Goal: Obtain resource: Obtain resource

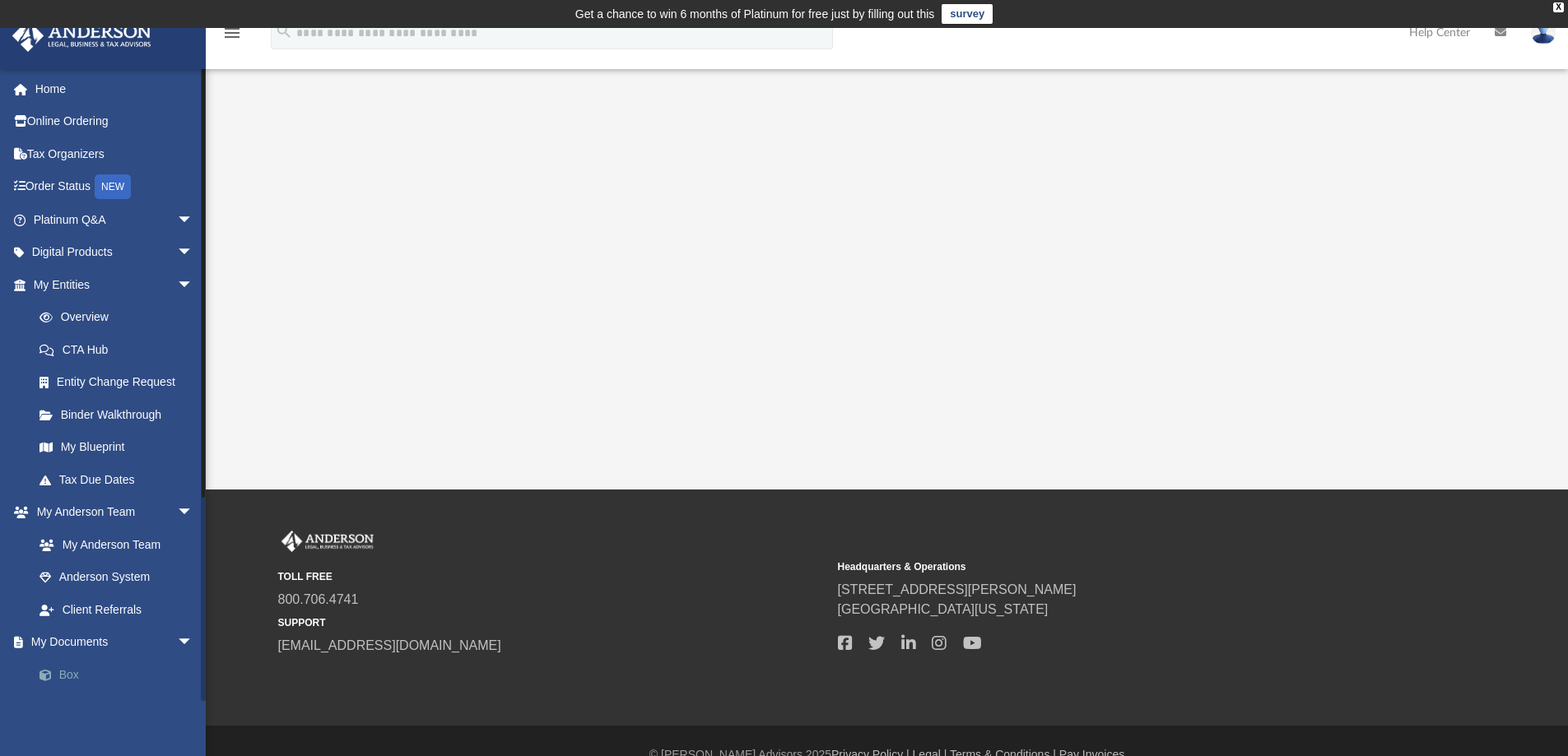
click at [72, 665] on link "Box" at bounding box center [120, 674] width 195 height 33
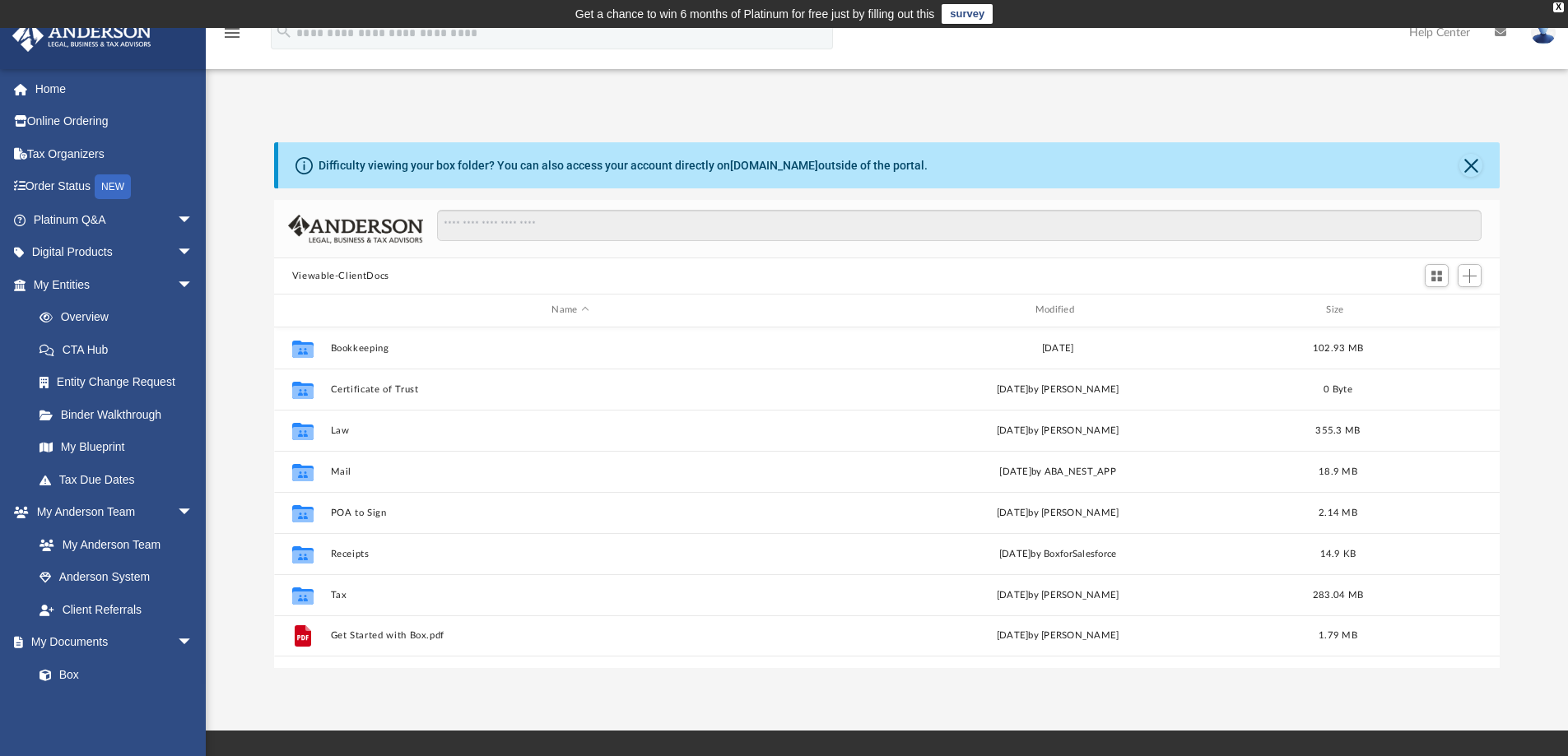
scroll to position [362, 1214]
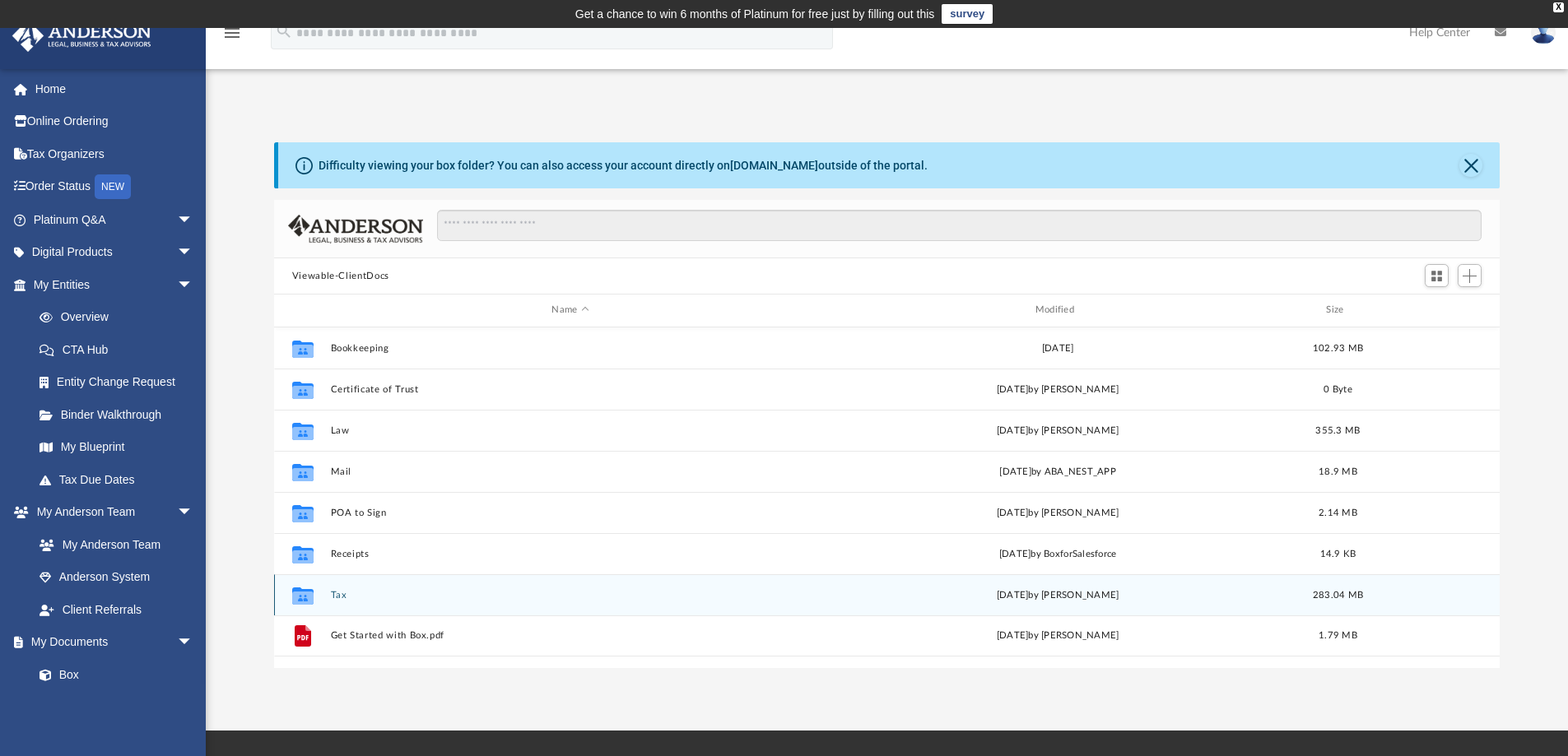
click at [337, 597] on button "Tax" at bounding box center [570, 595] width 480 height 11
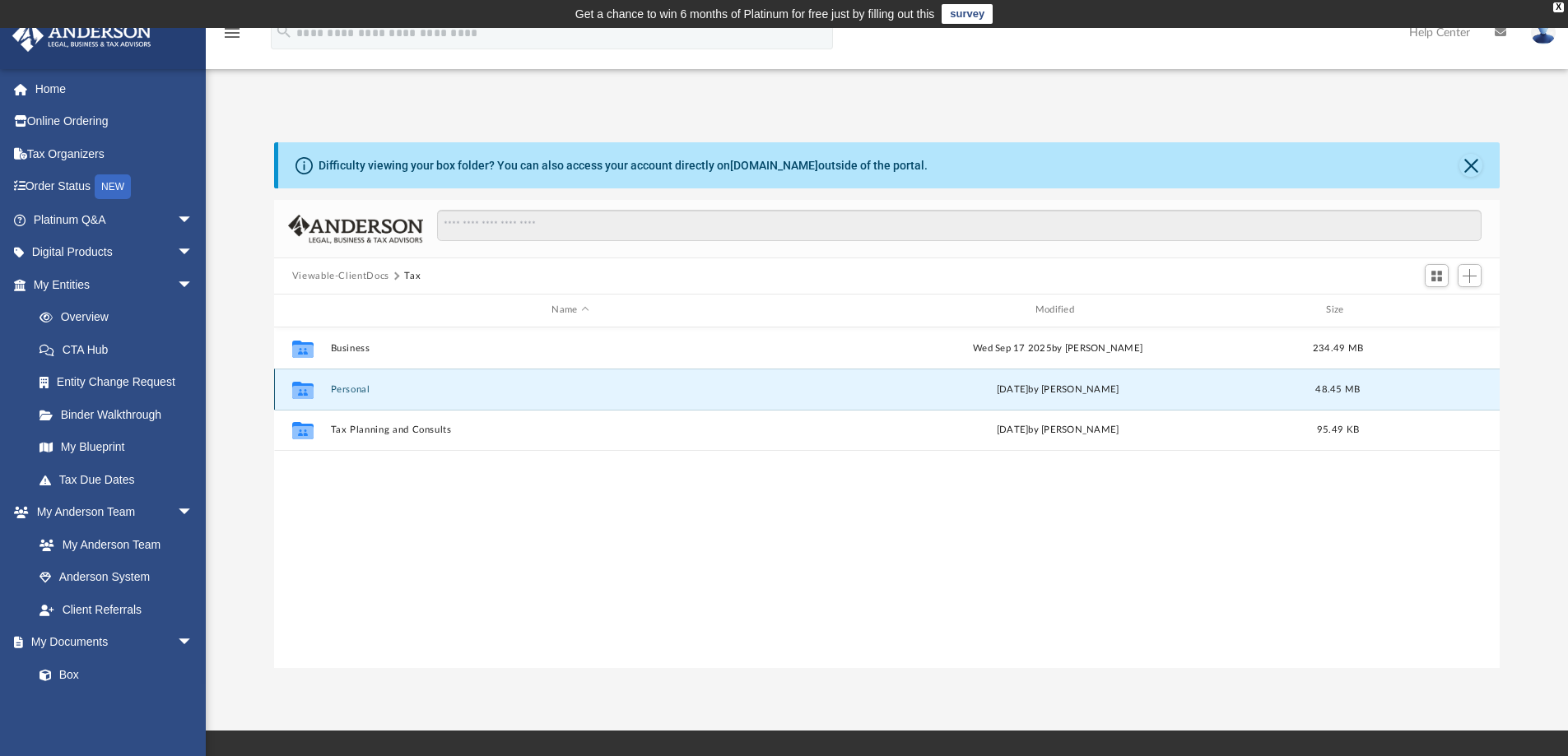
click at [364, 384] on button "Personal" at bounding box center [570, 389] width 480 height 11
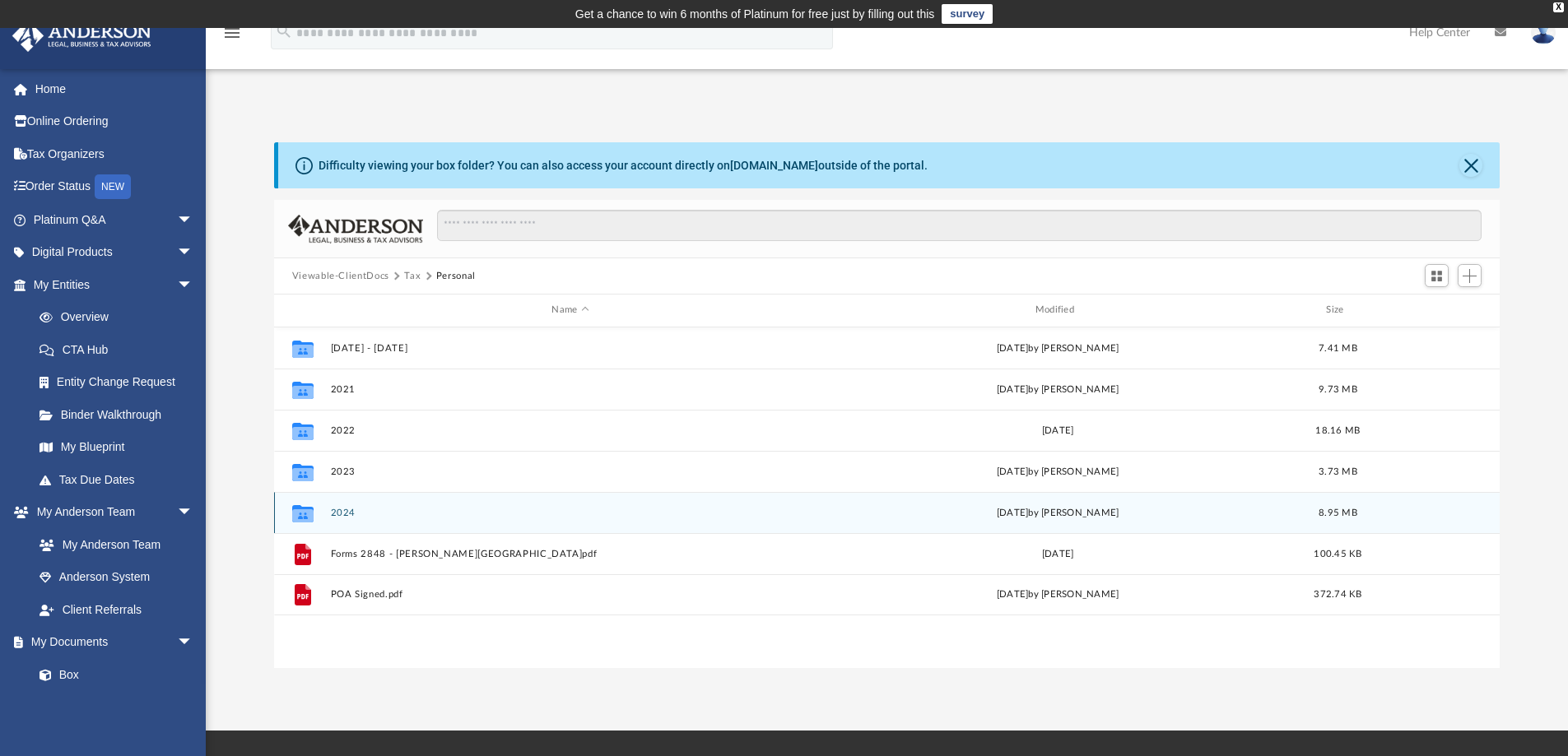
click at [341, 515] on button "2024" at bounding box center [570, 513] width 480 height 11
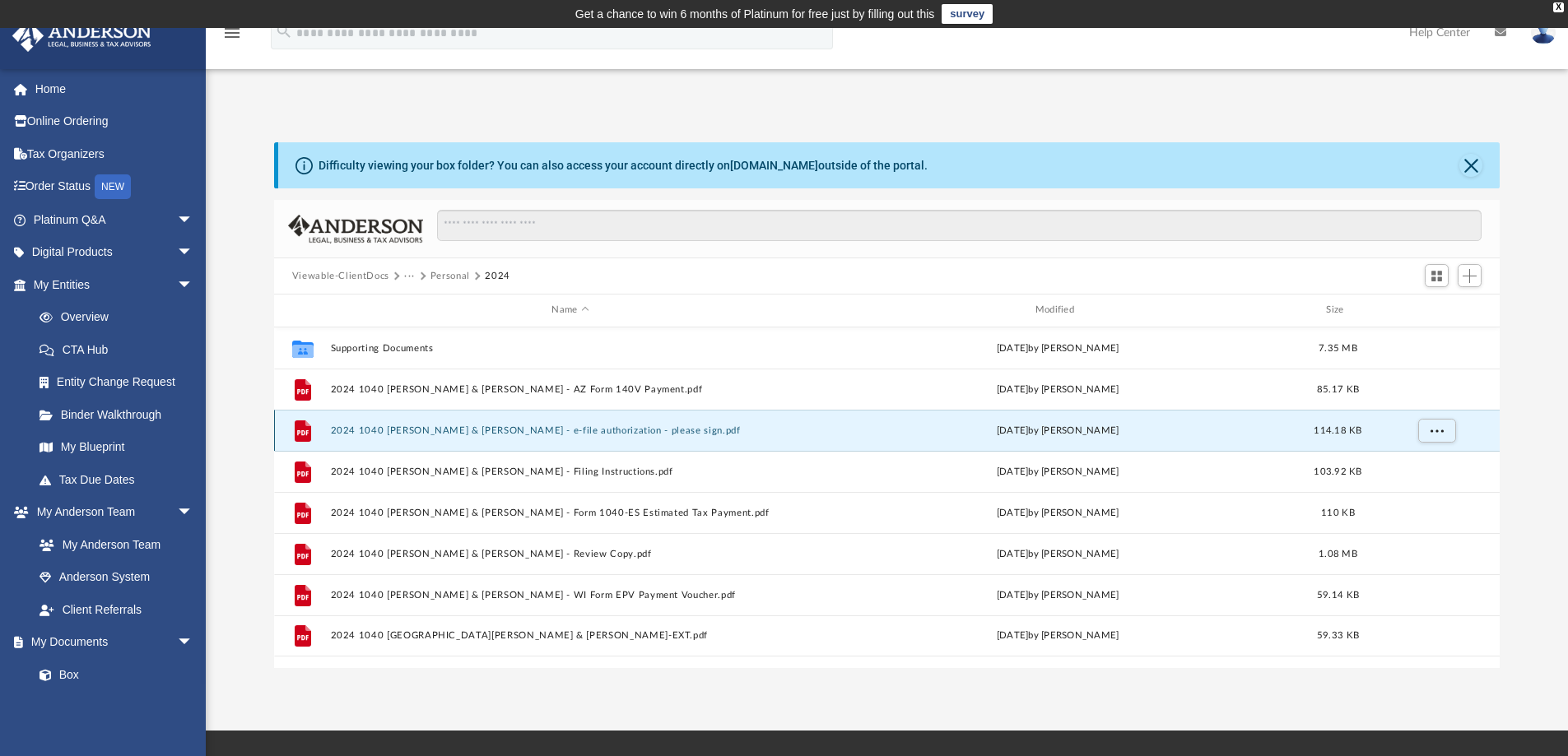
click at [512, 431] on button "2024 1040 [PERSON_NAME] & [PERSON_NAME] - e-file authorization - please sign.pdf" at bounding box center [570, 431] width 480 height 11
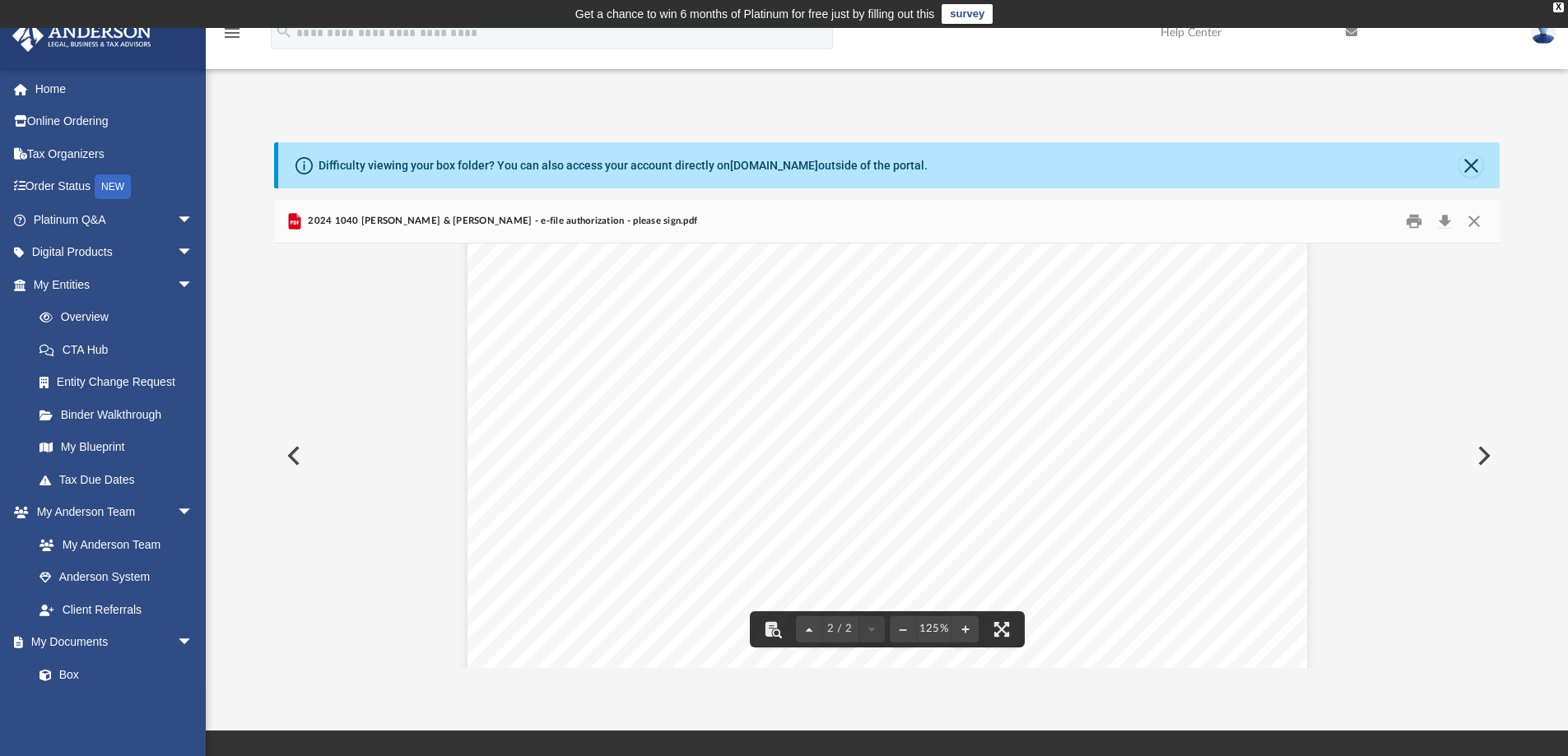
scroll to position [1769, 0]
click at [300, 446] on button "Preview" at bounding box center [292, 455] width 36 height 46
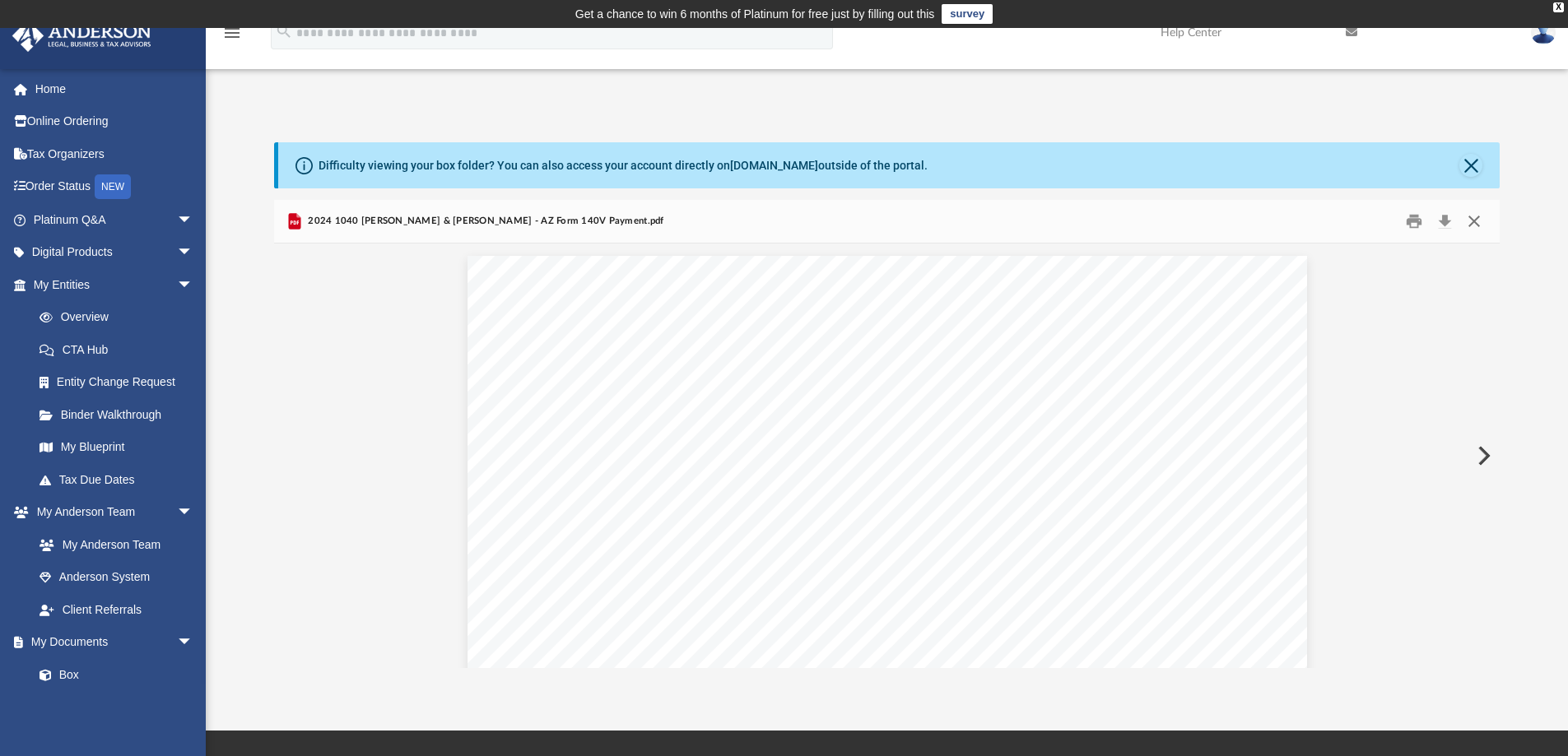
click at [1472, 220] on button "Close" at bounding box center [1474, 222] width 30 height 26
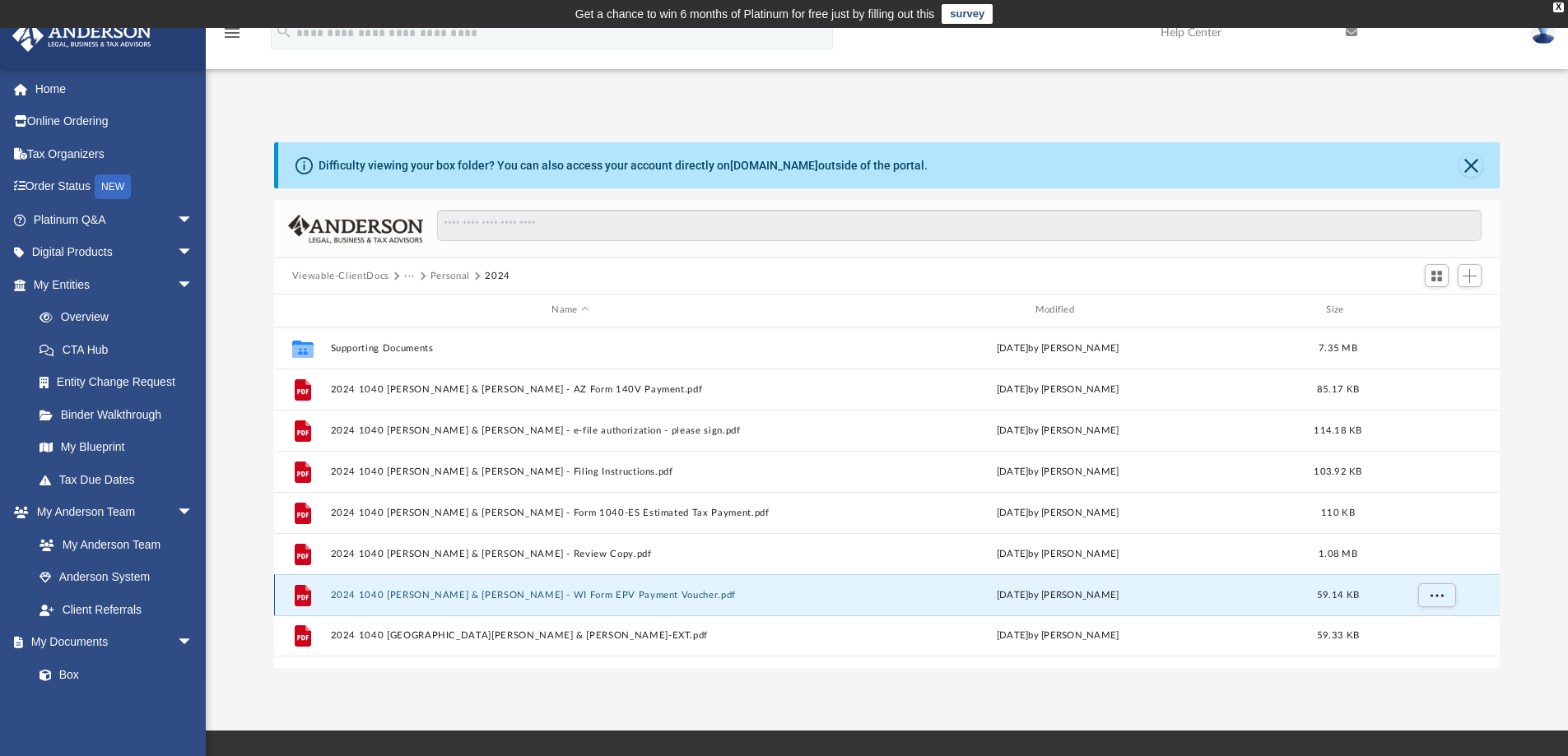
click at [549, 590] on button "2024 1040 [PERSON_NAME] & [PERSON_NAME] - WI Form EPV Payment Voucher.pdf" at bounding box center [570, 595] width 480 height 11
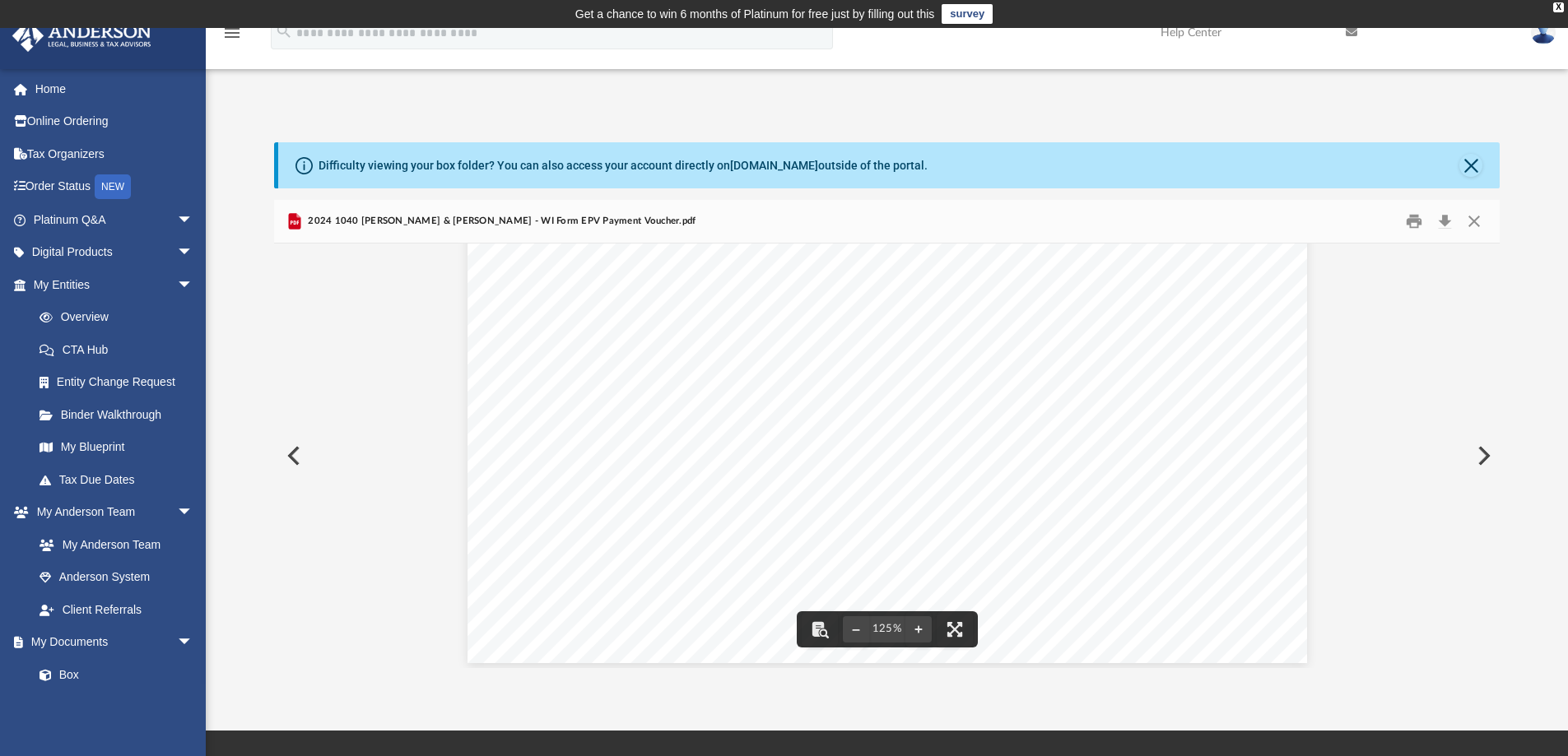
scroll to position [686, 0]
click at [1474, 220] on button "Close" at bounding box center [1474, 222] width 30 height 26
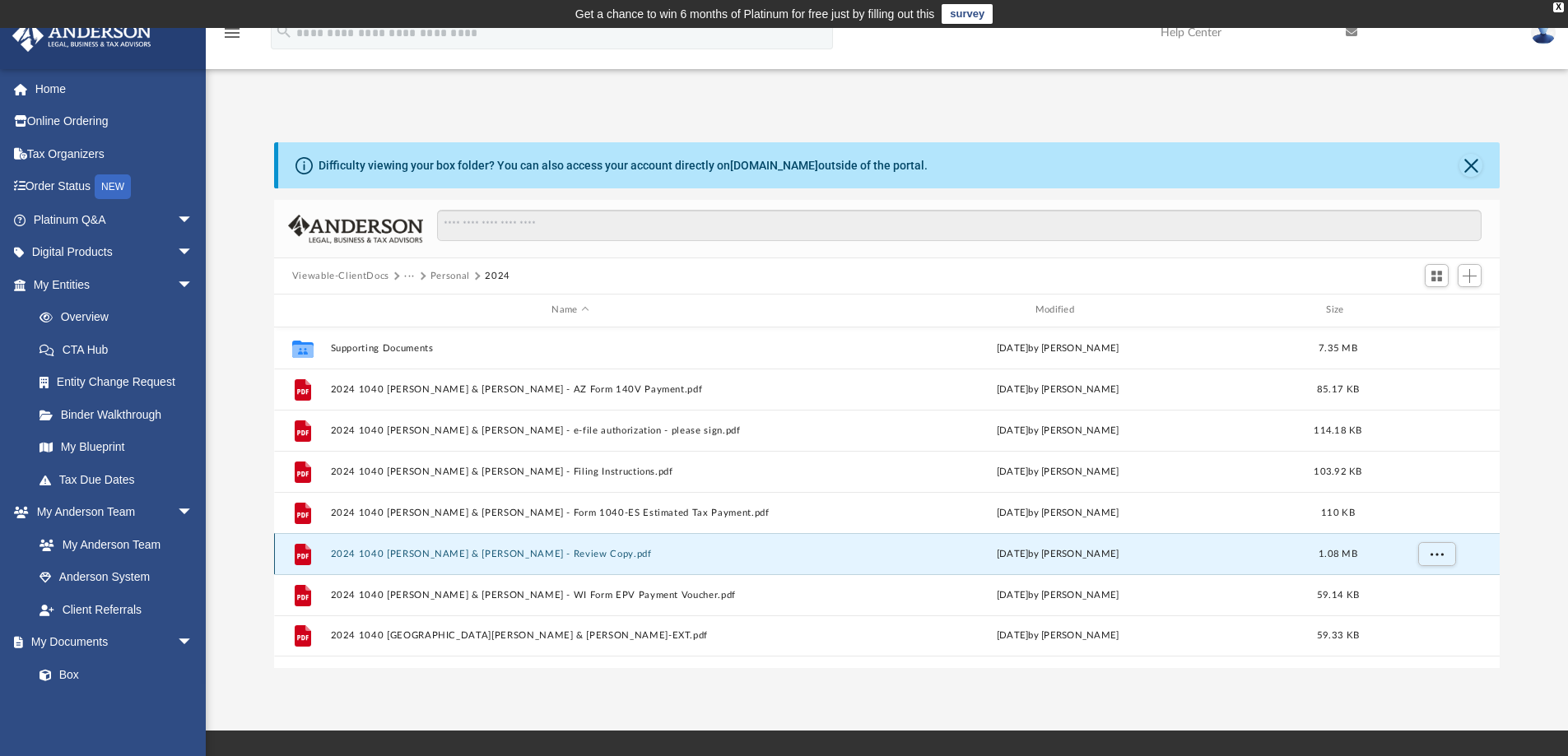
click at [517, 554] on button "2024 1040 [PERSON_NAME] & [PERSON_NAME] - Review Copy.pdf" at bounding box center [570, 554] width 480 height 11
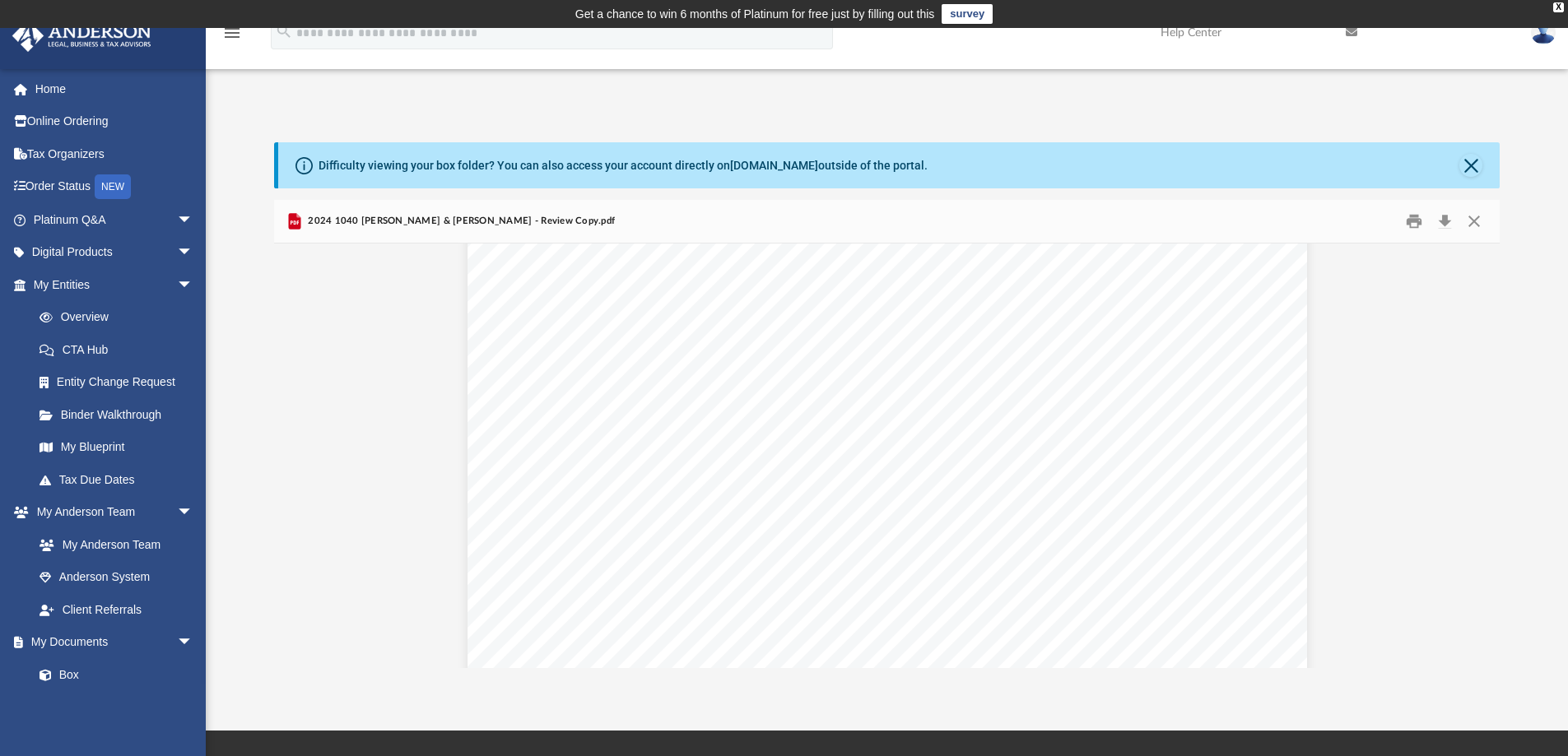
scroll to position [0, 0]
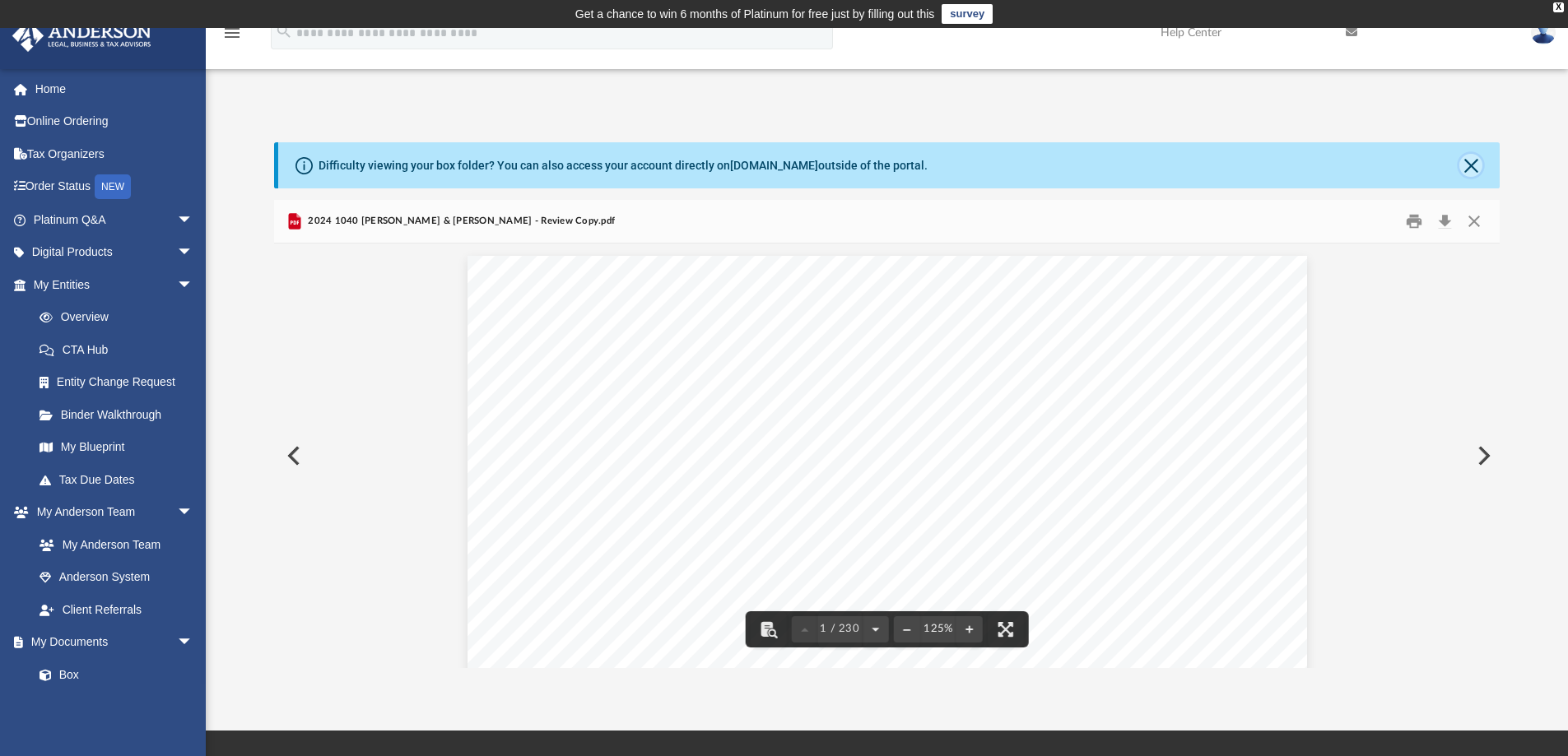
click at [1473, 166] on button "Close" at bounding box center [1470, 165] width 23 height 23
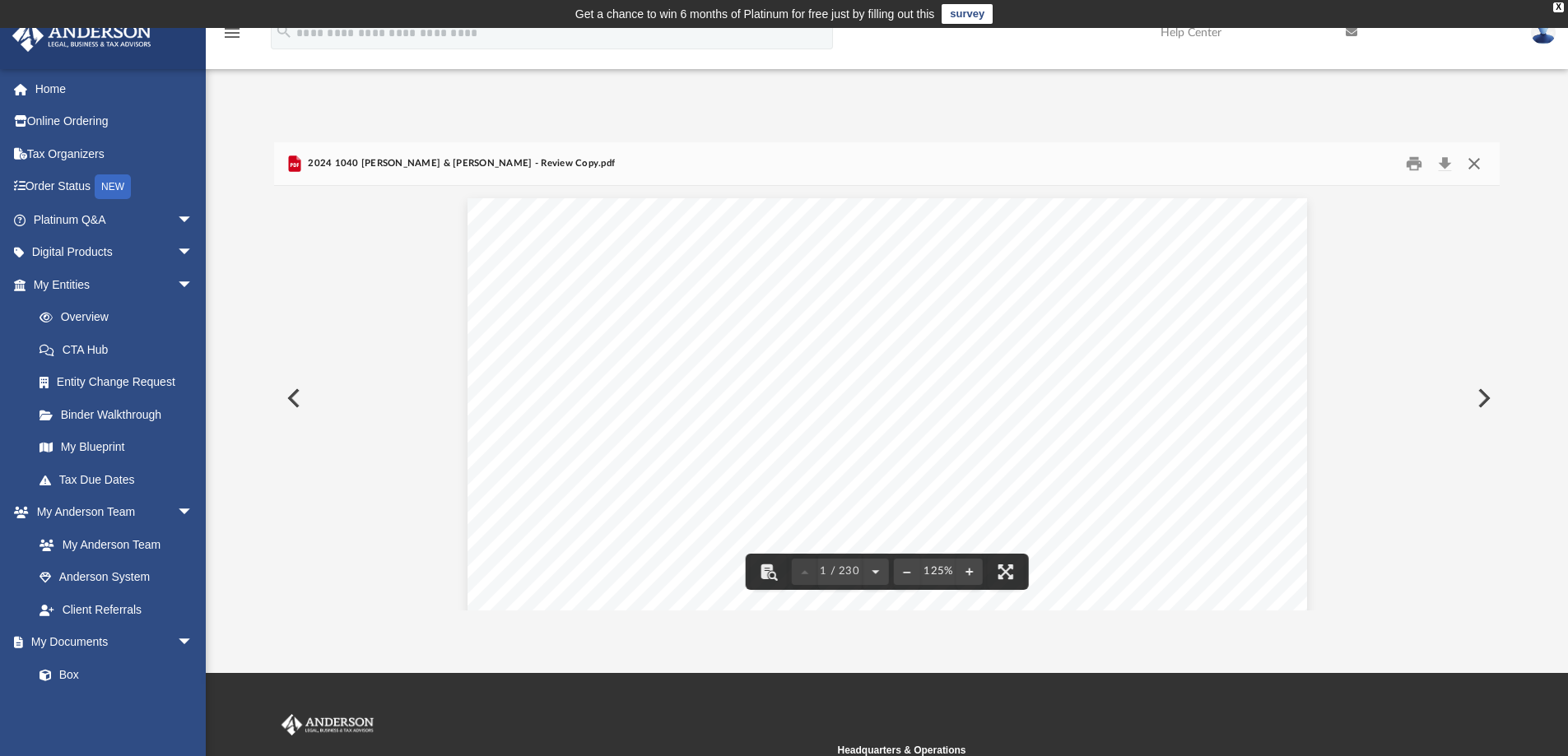
click at [1480, 170] on button "Close" at bounding box center [1474, 165] width 30 height 26
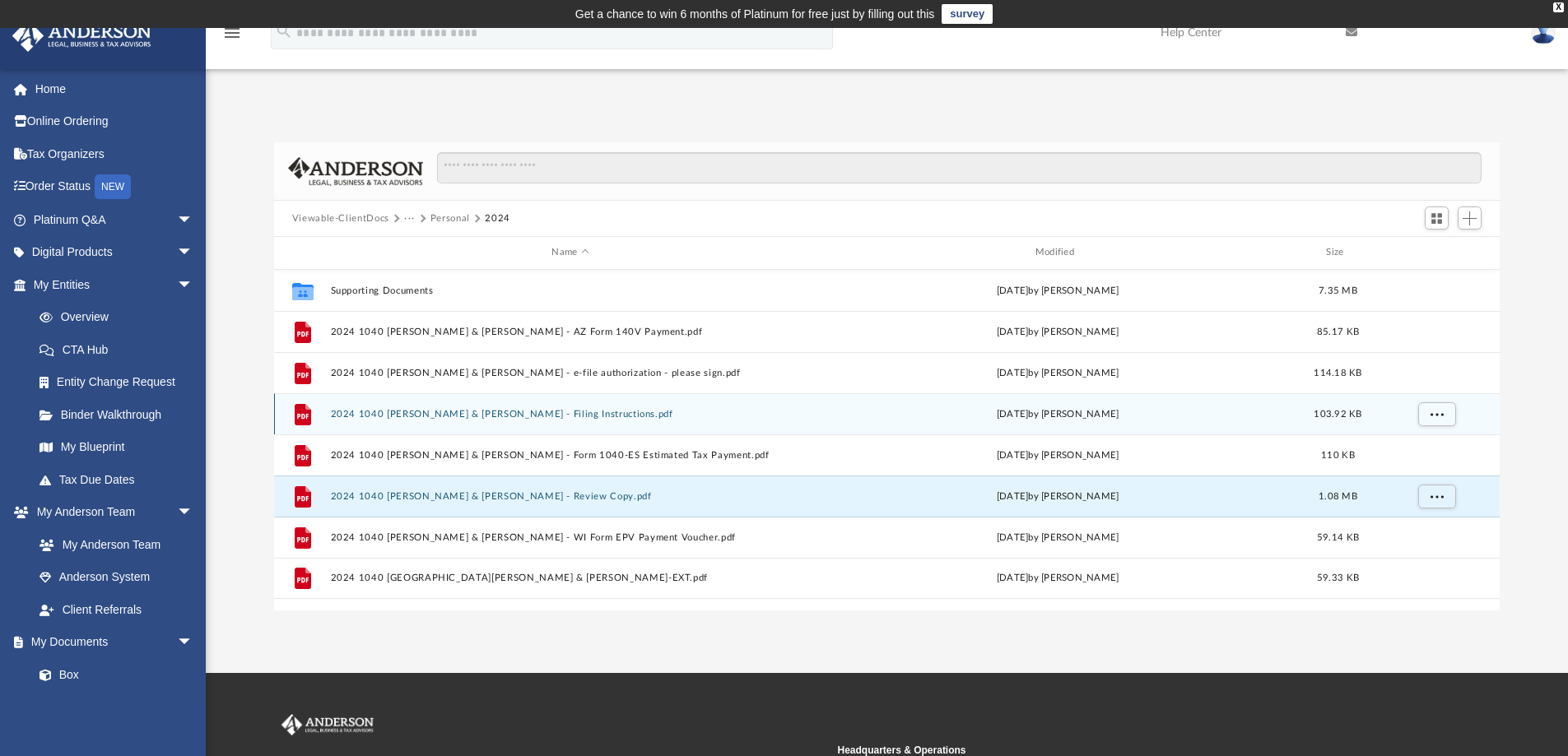
click at [519, 415] on button "2024 1040 [PERSON_NAME] & [PERSON_NAME] - Filing Instructions.pdf" at bounding box center [570, 414] width 480 height 11
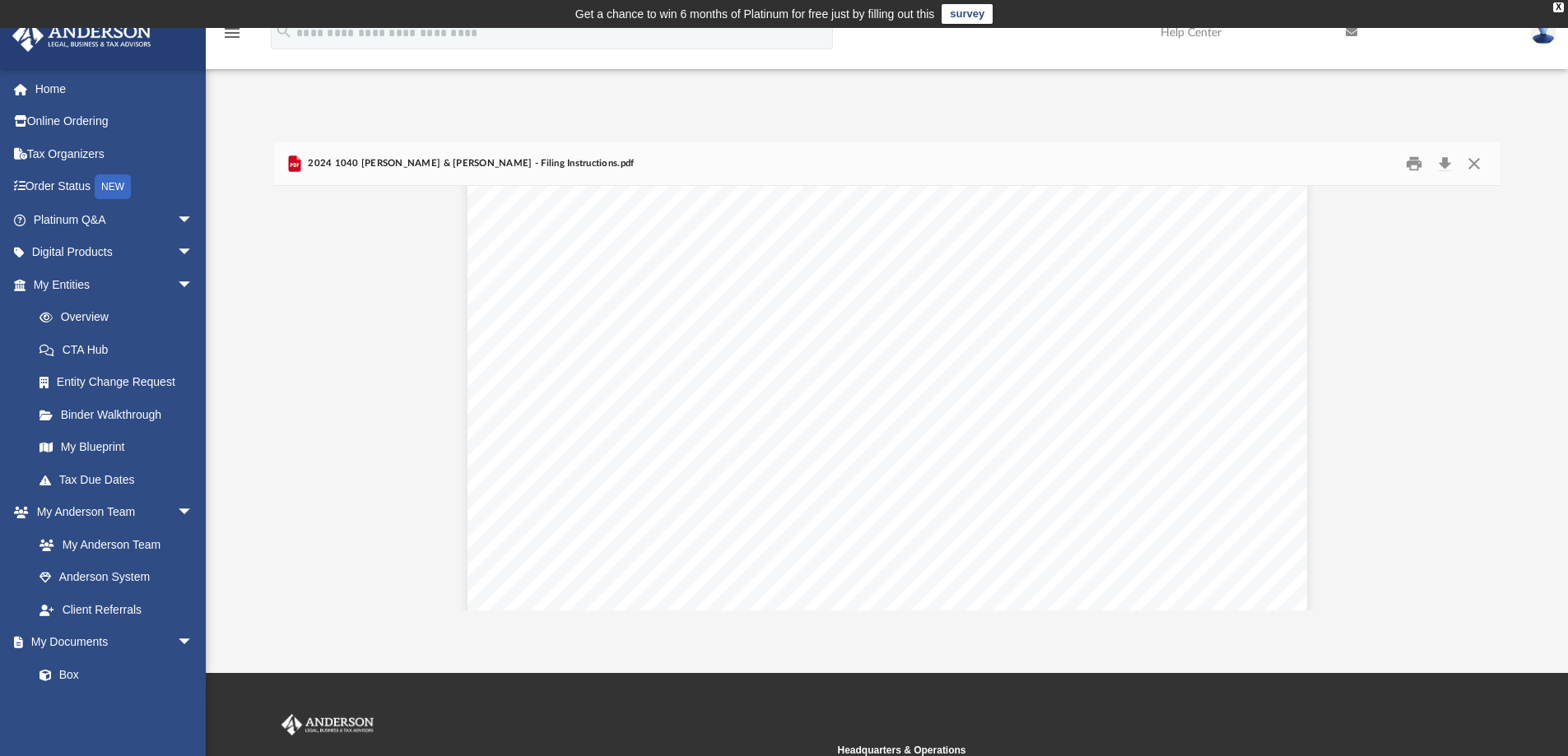
scroll to position [2291, 0]
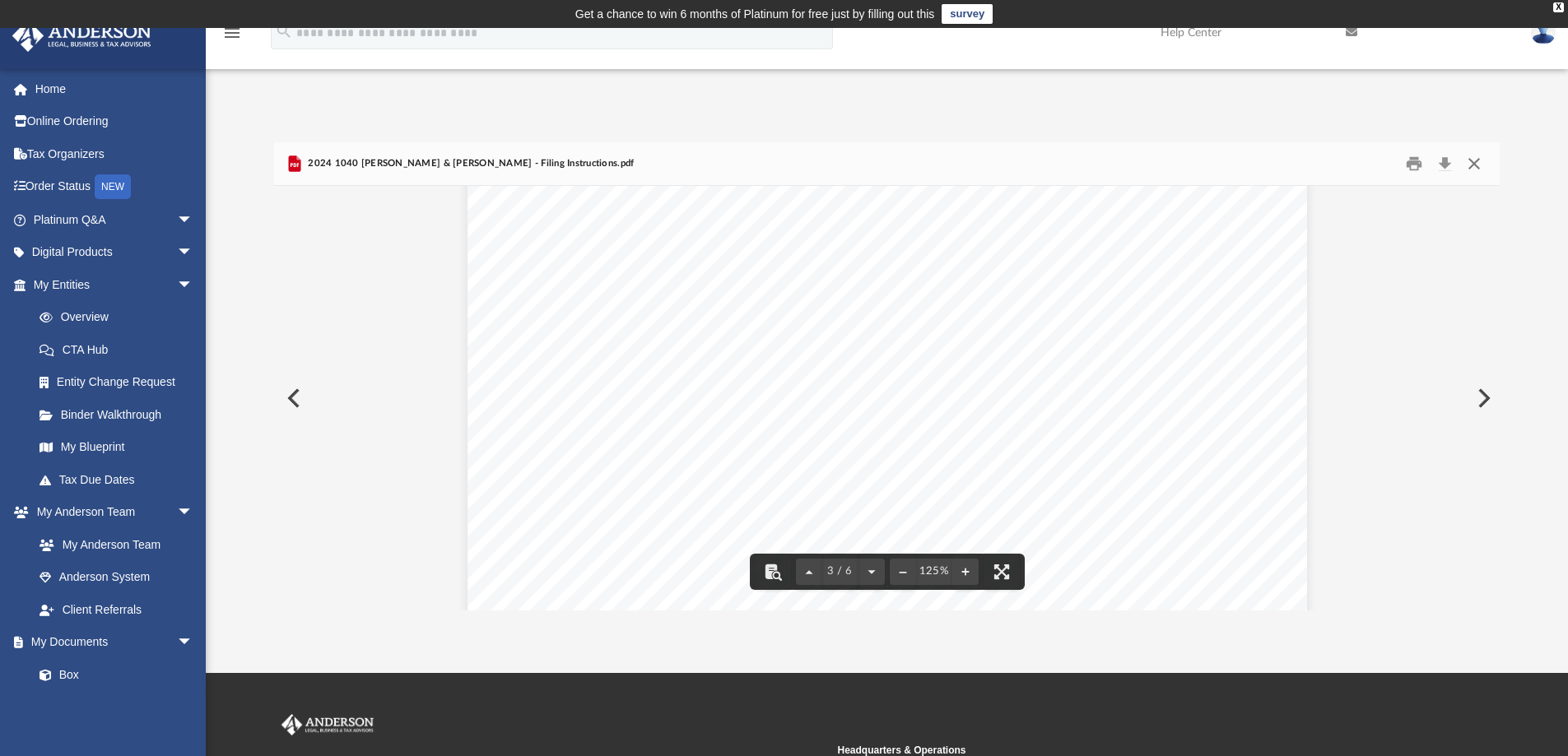
click at [1474, 158] on button "Close" at bounding box center [1474, 165] width 30 height 26
